Goal: Task Accomplishment & Management: Use online tool/utility

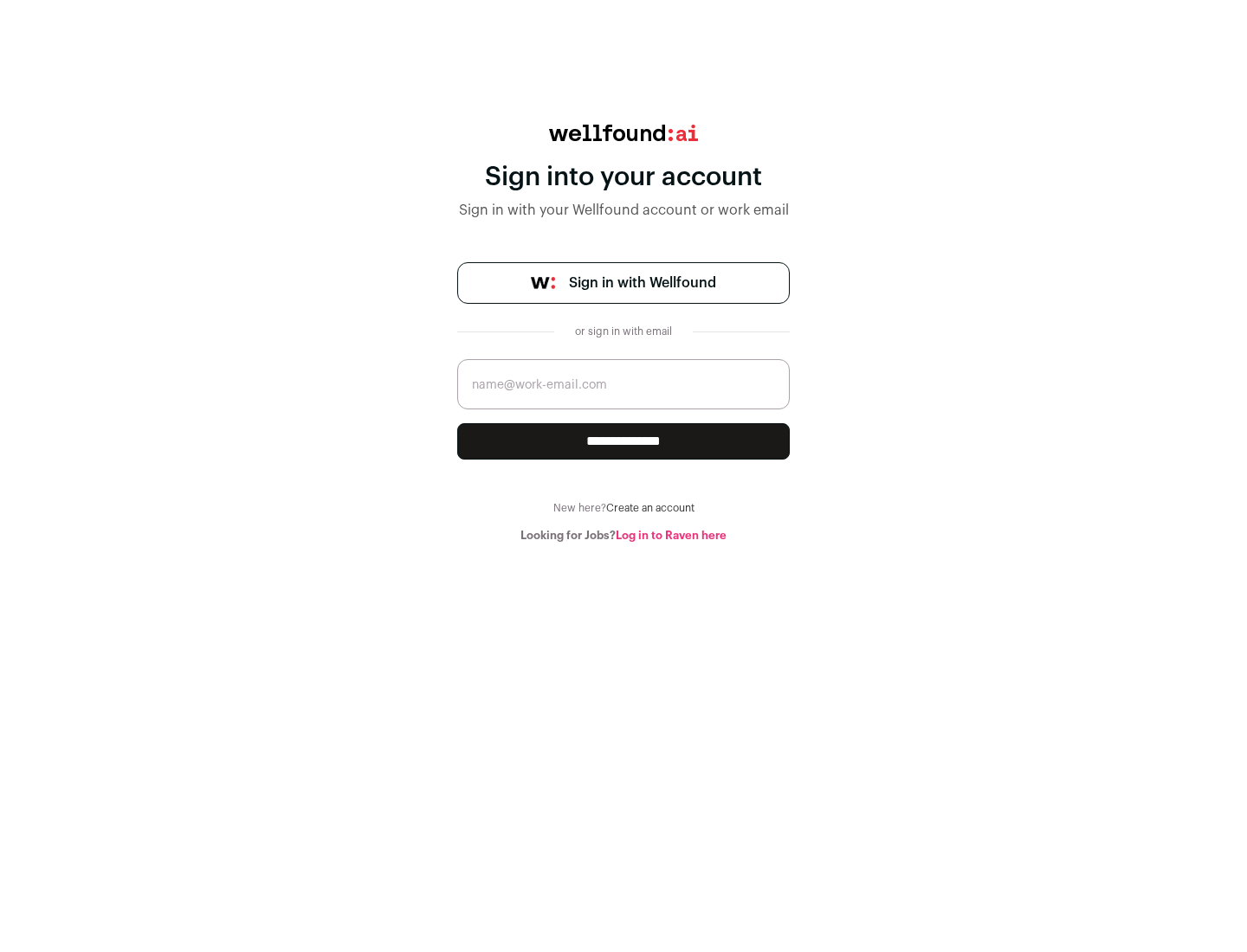
click at [642, 283] on span "Sign in with Wellfound" at bounding box center [642, 283] width 147 height 21
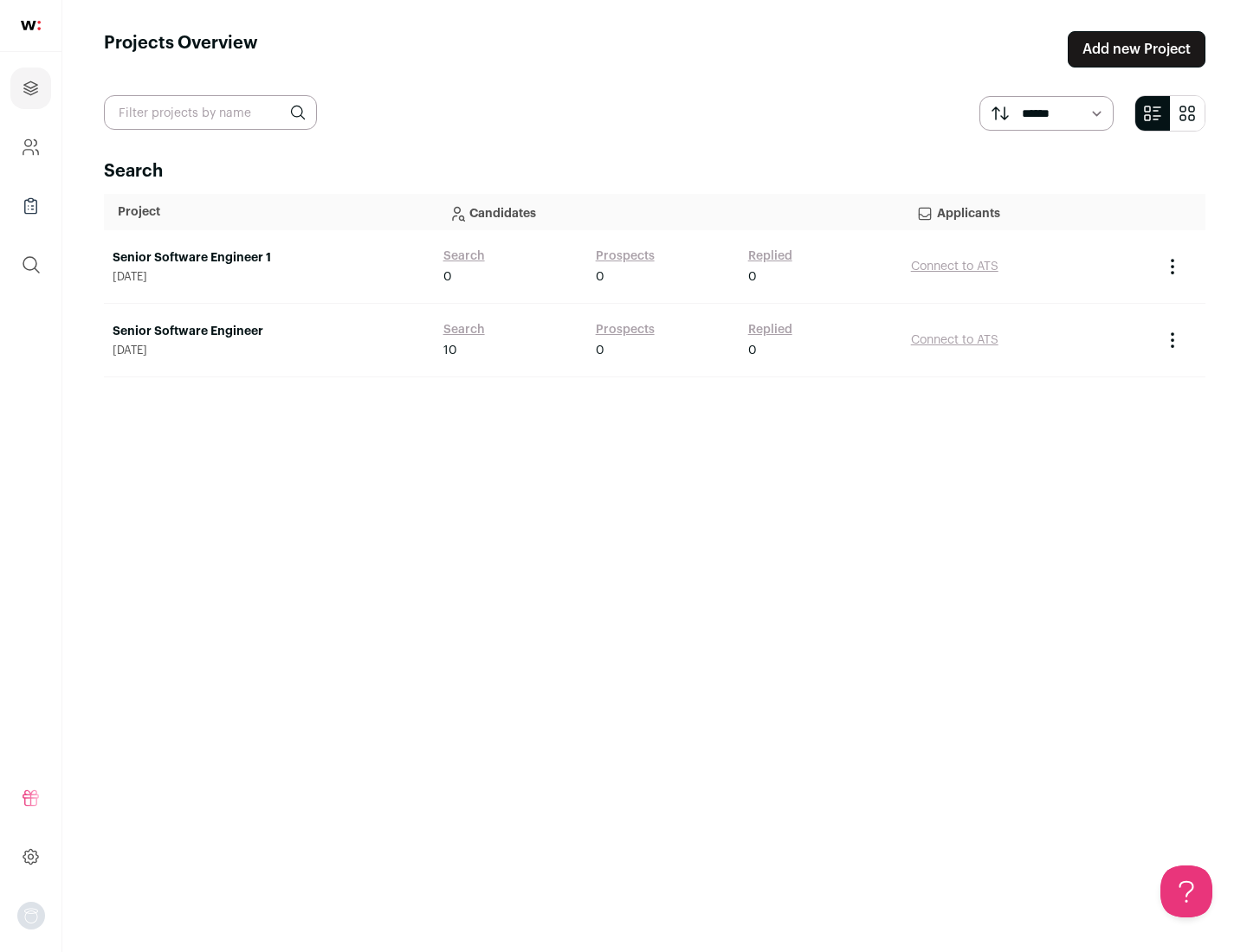
click at [269, 331] on link "Senior Software Engineer" at bounding box center [269, 331] width 313 height 18
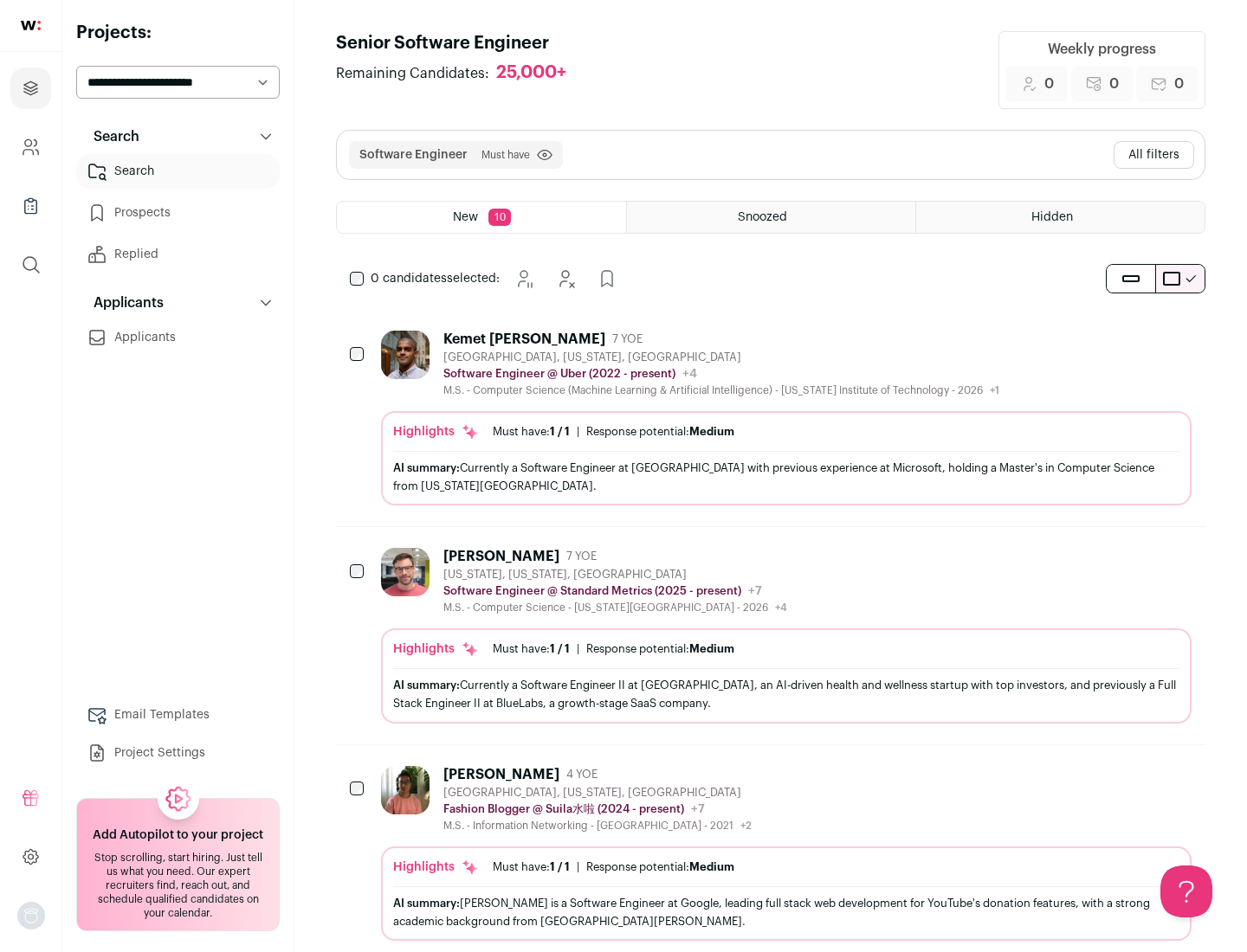
click at [770, 418] on div "Highlights Must have: 1 / 1 How many must haves have been fulfilled? | Response…" at bounding box center [787, 458] width 811 height 94
